Goal: Task Accomplishment & Management: Manage account settings

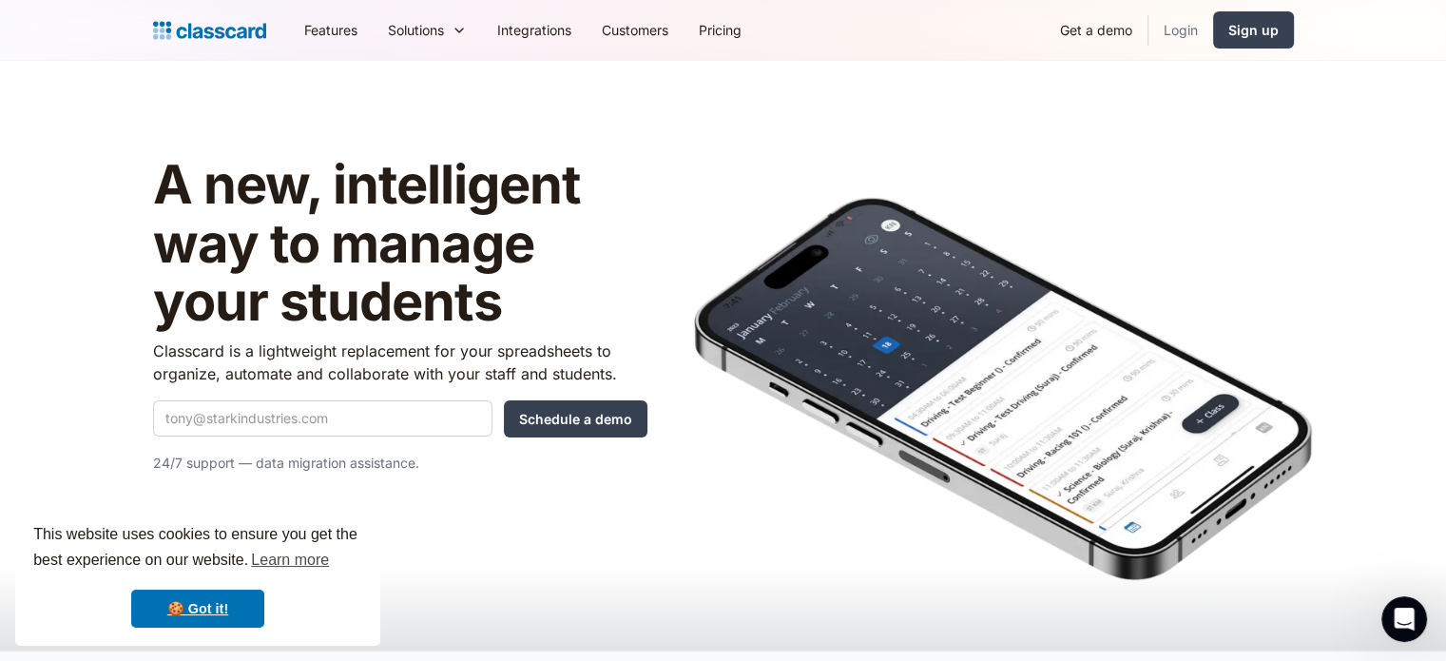
click at [1175, 27] on link "Login" at bounding box center [1181, 30] width 65 height 43
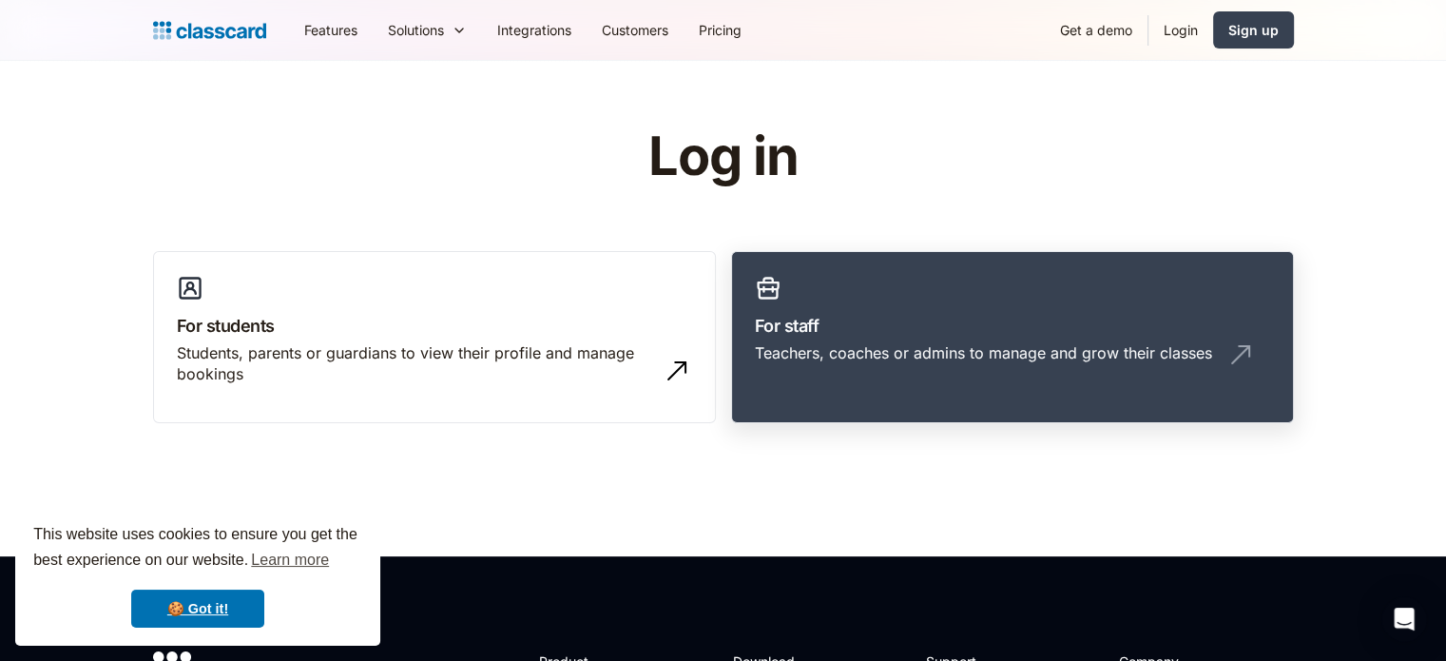
click at [1000, 329] on h3 "For staff" at bounding box center [1012, 326] width 515 height 26
